Goal: Information Seeking & Learning: Learn about a topic

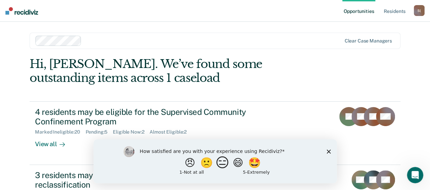
click at [223, 161] on button "😑" at bounding box center [223, 163] width 16 height 14
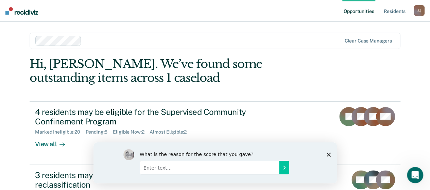
click at [331, 153] on div "What is the reason for the score that you gave?" at bounding box center [214, 162] width 243 height 41
click at [329, 152] on icon "Close survey" at bounding box center [328, 154] width 4 height 4
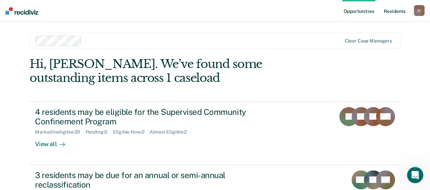
click at [395, 13] on link "Resident s" at bounding box center [394, 11] width 25 height 22
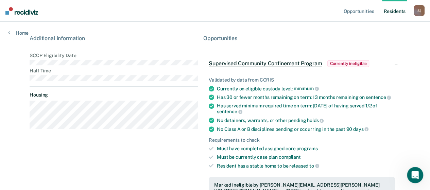
scroll to position [56, 0]
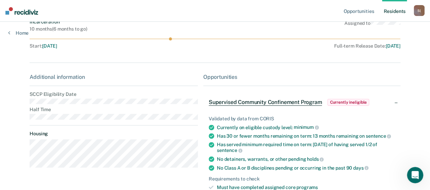
click at [399, 104] on div "Supervised Community Confinement Program Currently ineligible" at bounding box center [301, 102] width 197 height 22
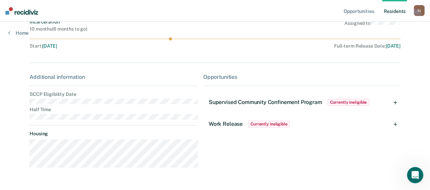
click at [399, 104] on div "Supervised Community Confinement Program Currently ineligible" at bounding box center [301, 102] width 197 height 22
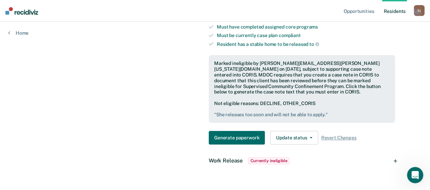
scroll to position [226, 0]
